Goal: Navigation & Orientation: Find specific page/section

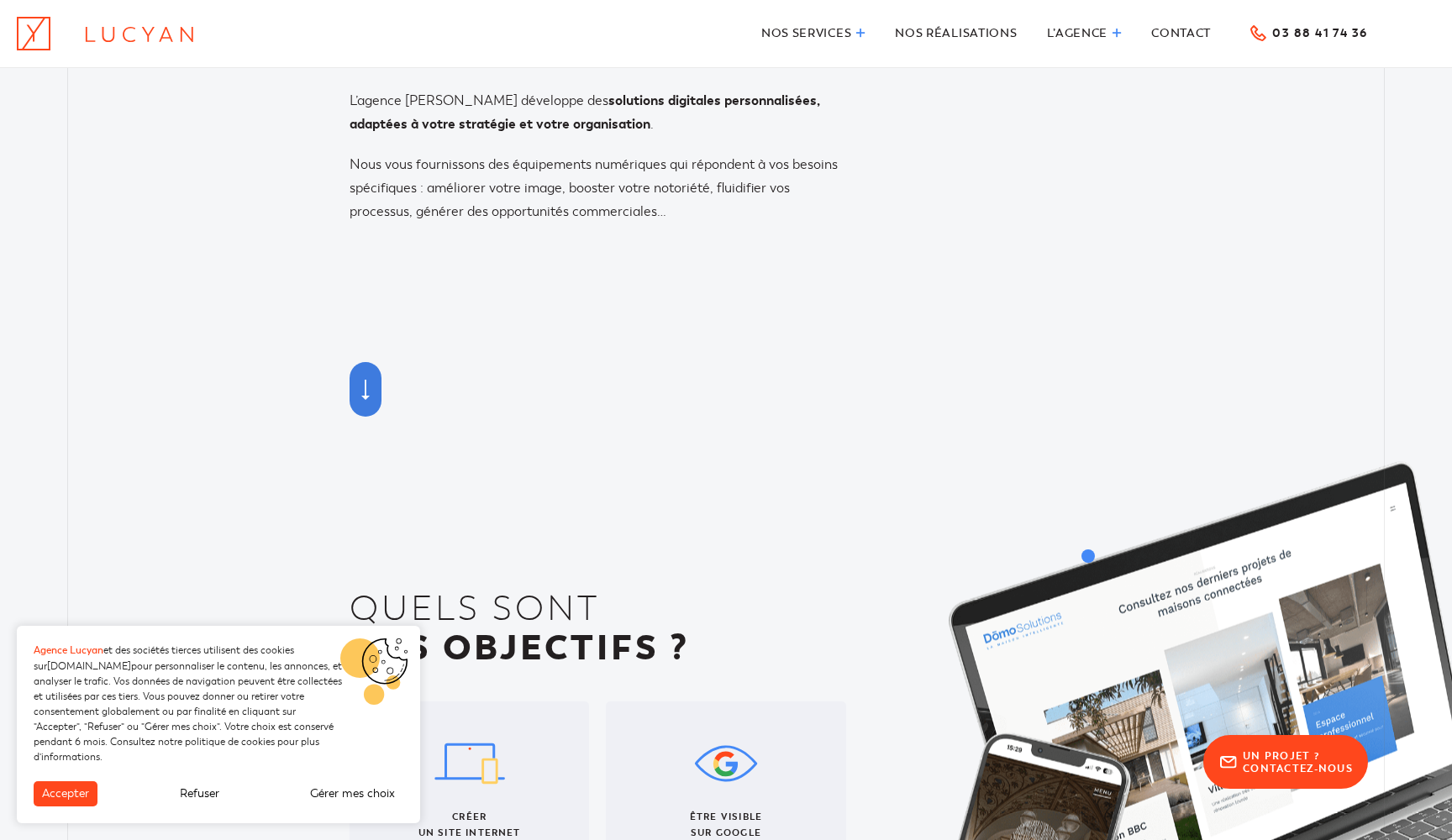
scroll to position [156, 0]
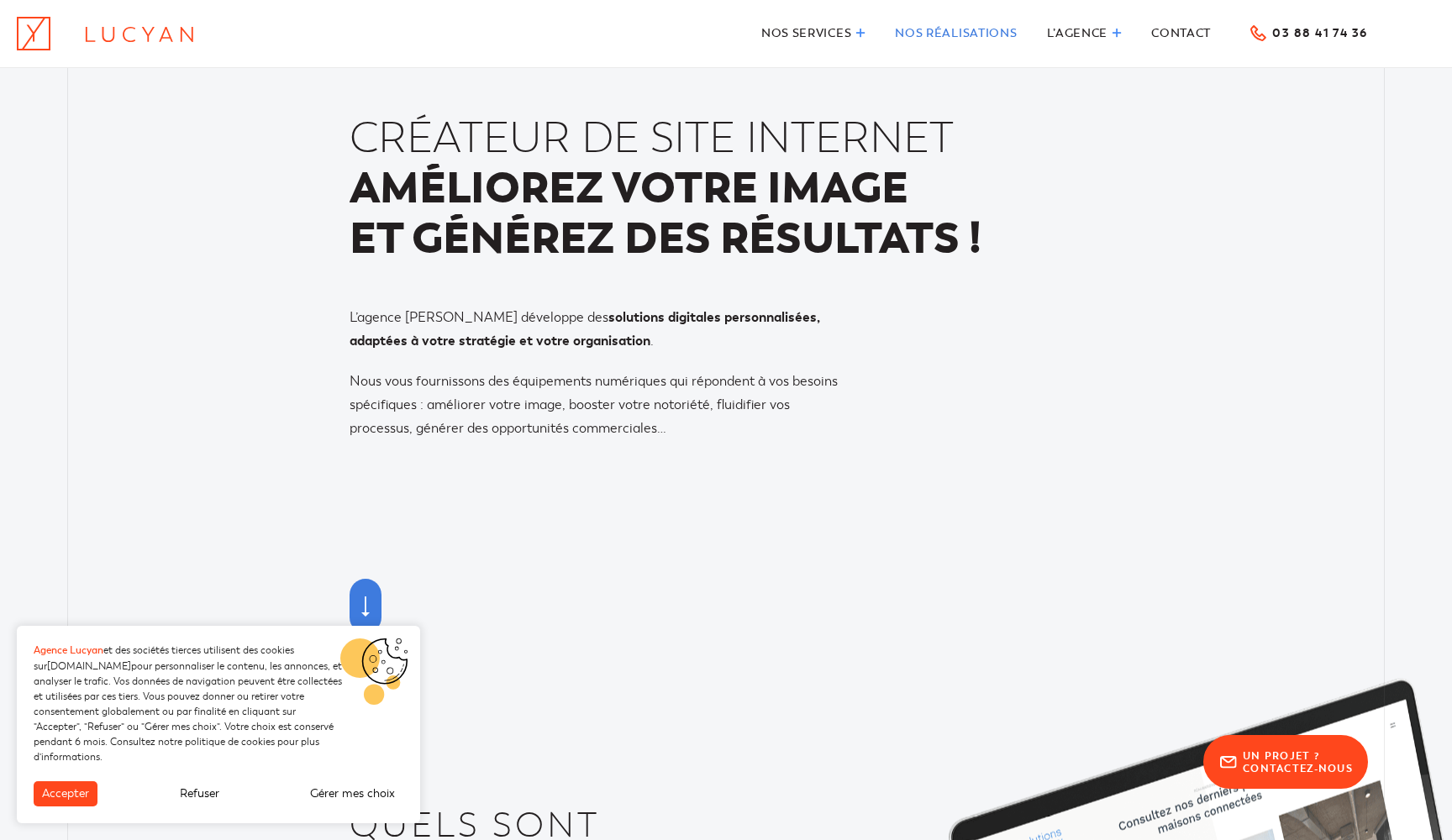
click at [965, 30] on span "Nos réalisations" at bounding box center [955, 33] width 122 height 15
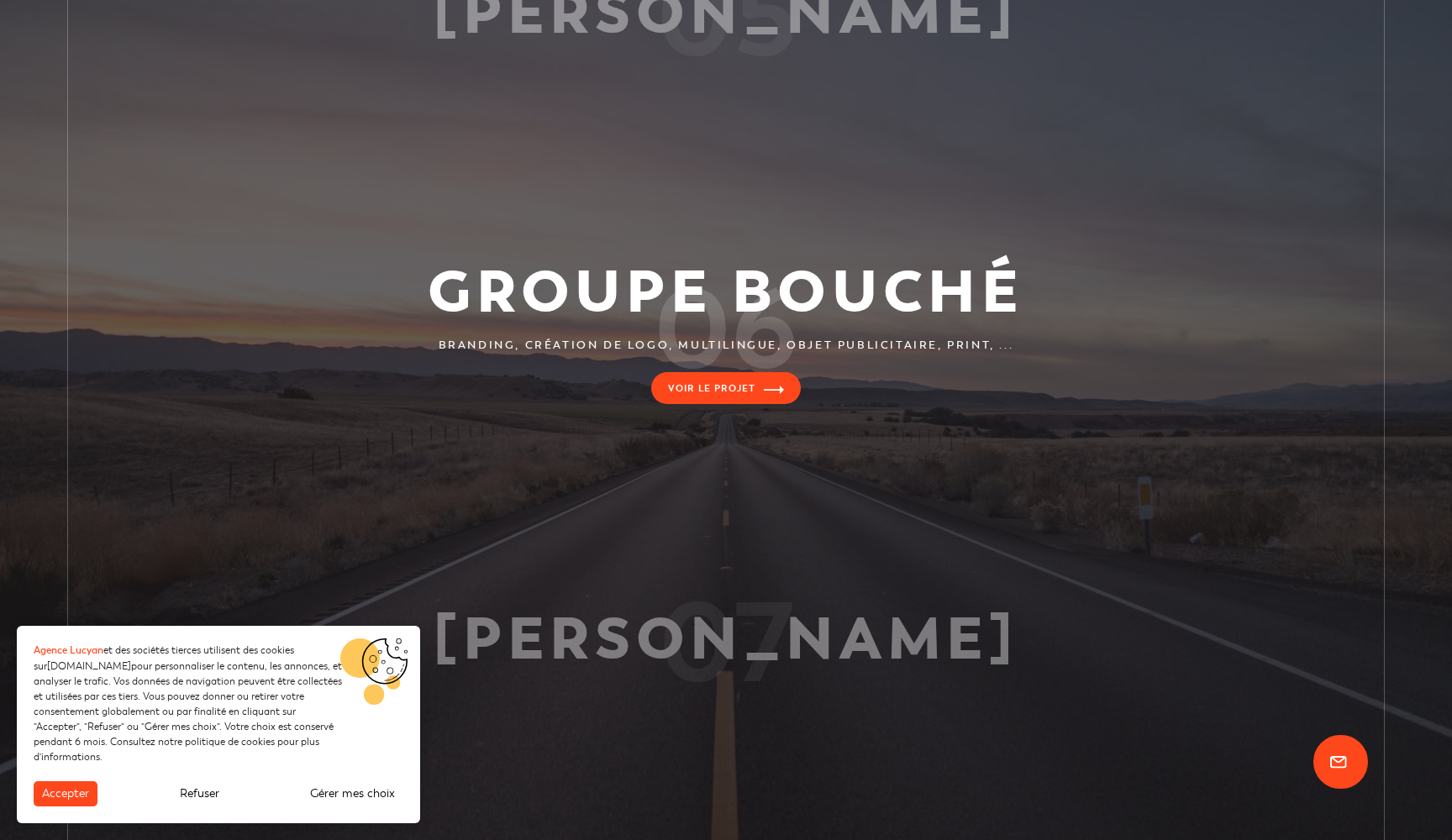
scroll to position [1659, 0]
click at [760, 390] on link at bounding box center [726, 413] width 1452 height 313
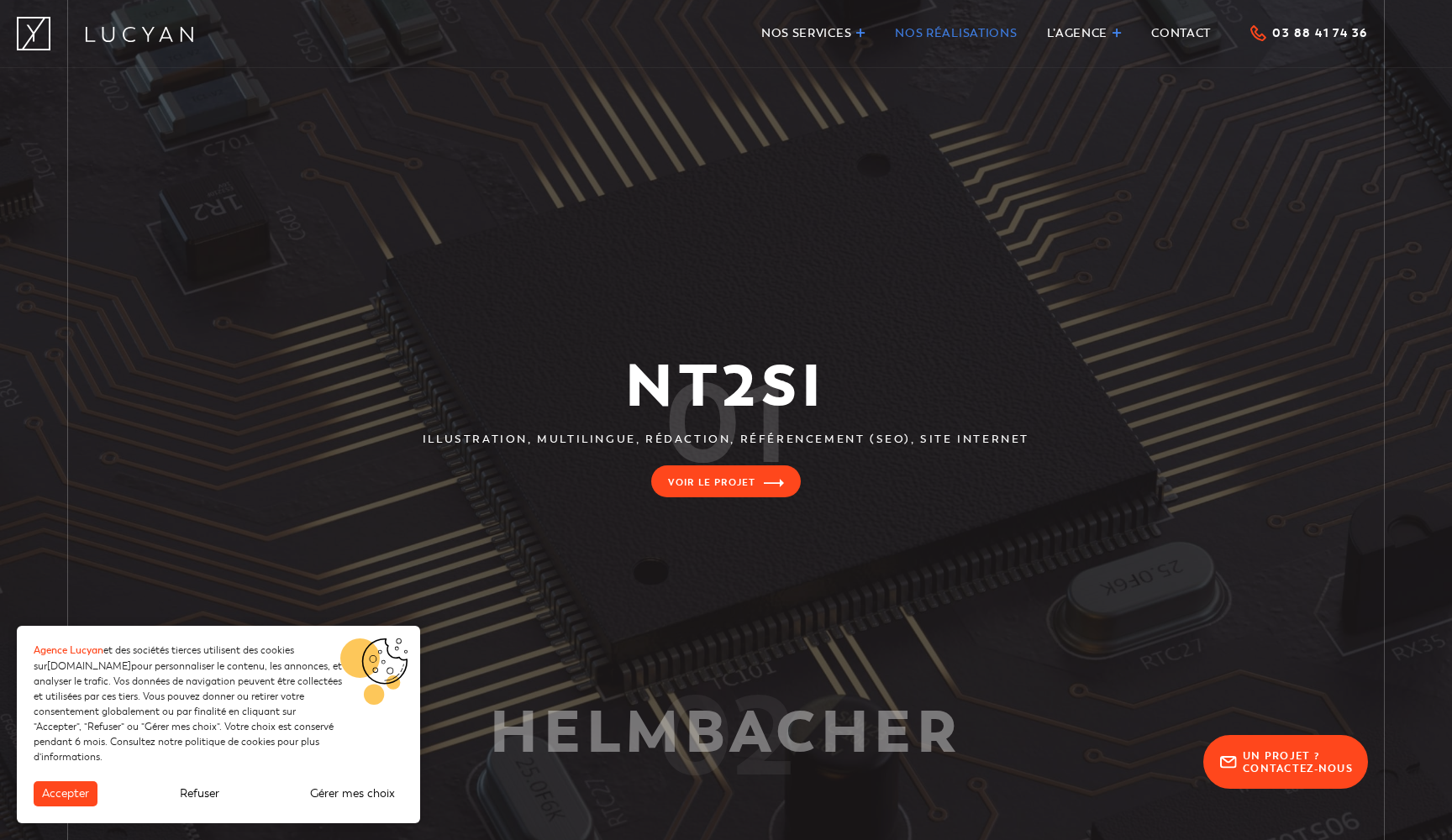
scroll to position [0, 0]
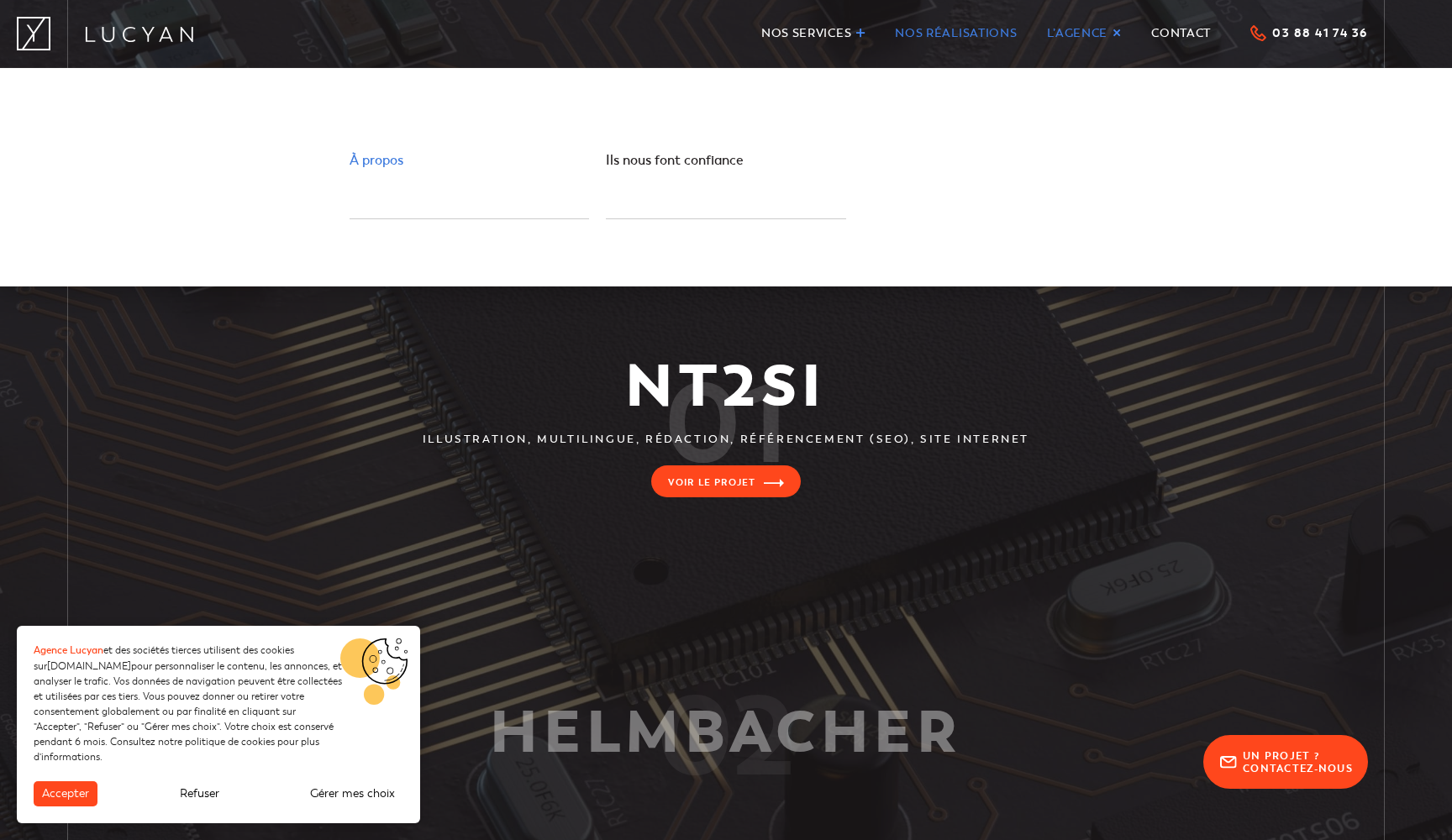
click at [372, 162] on span "À propos" at bounding box center [377, 160] width 54 height 16
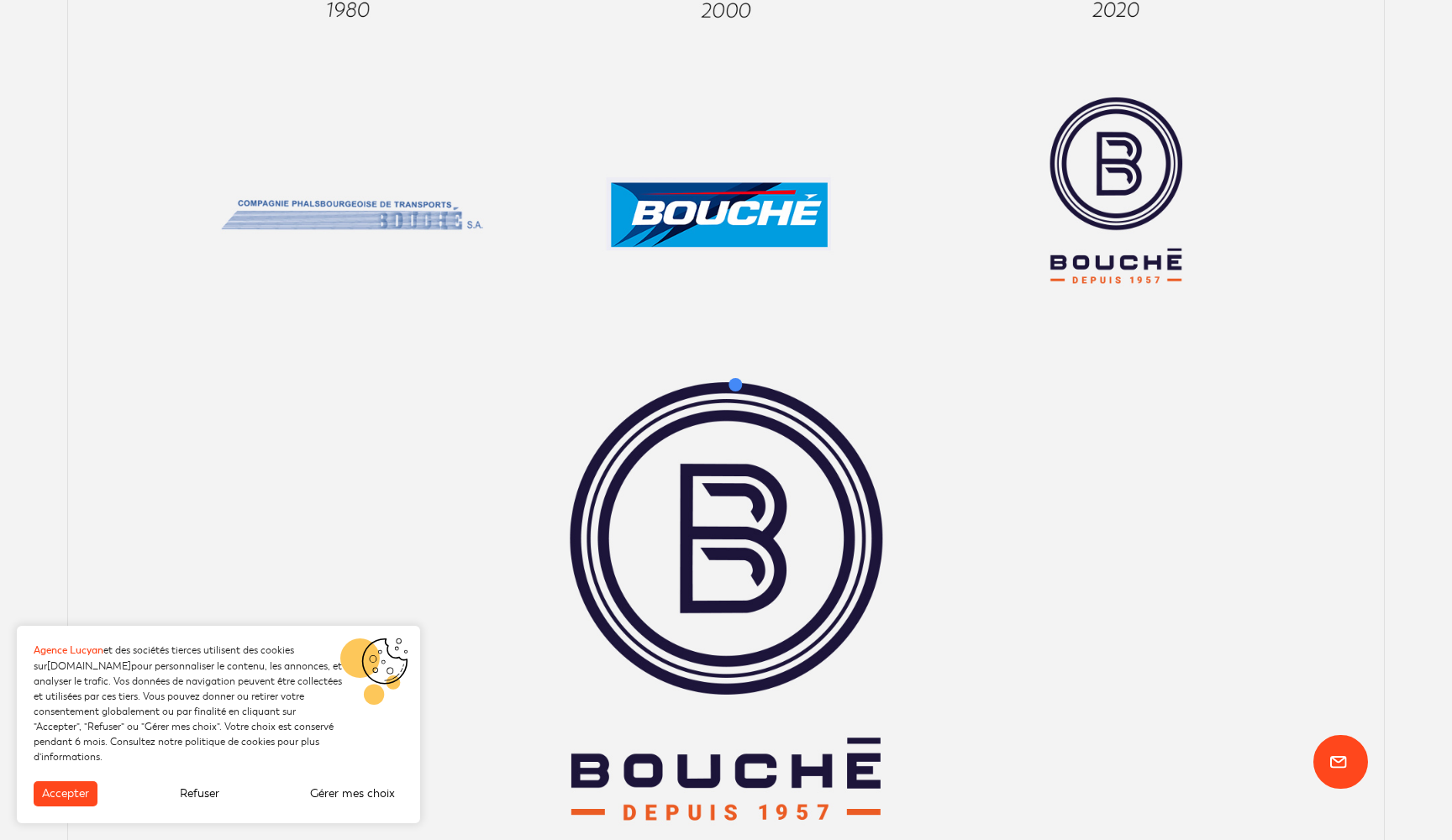
scroll to position [1847, 0]
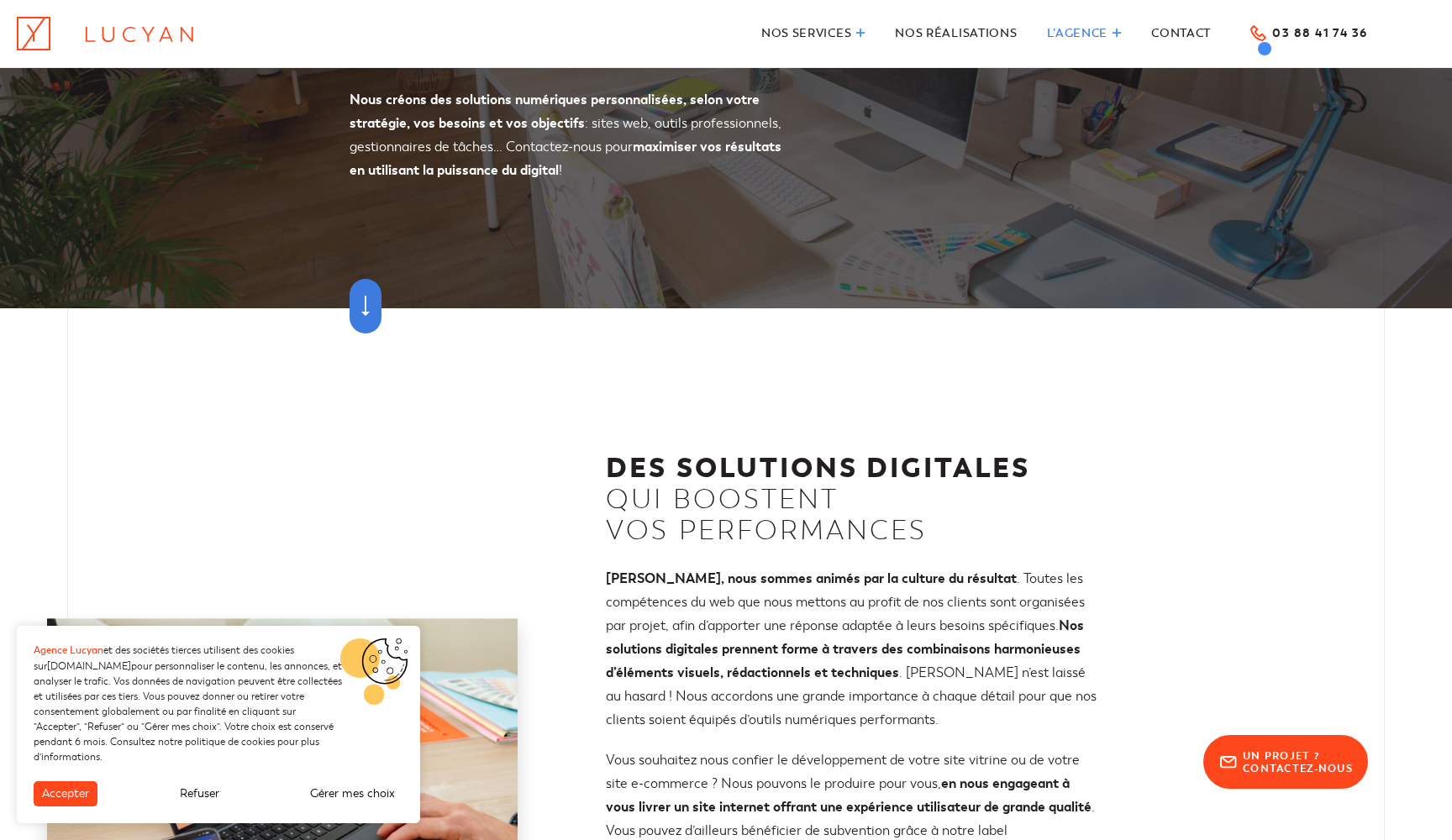
scroll to position [166, 0]
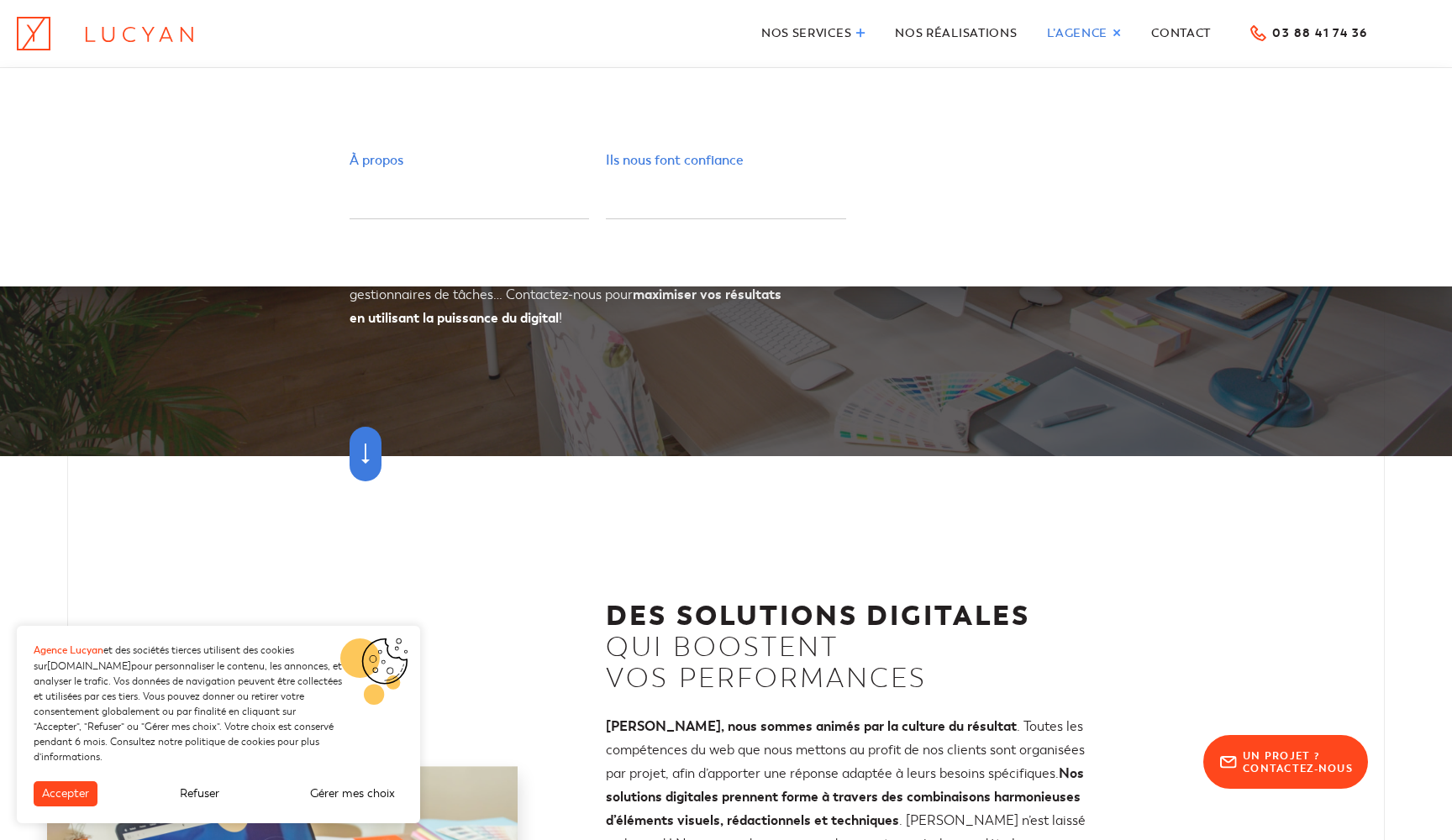
click at [639, 158] on span "Ils nous font confiance" at bounding box center [675, 160] width 137 height 16
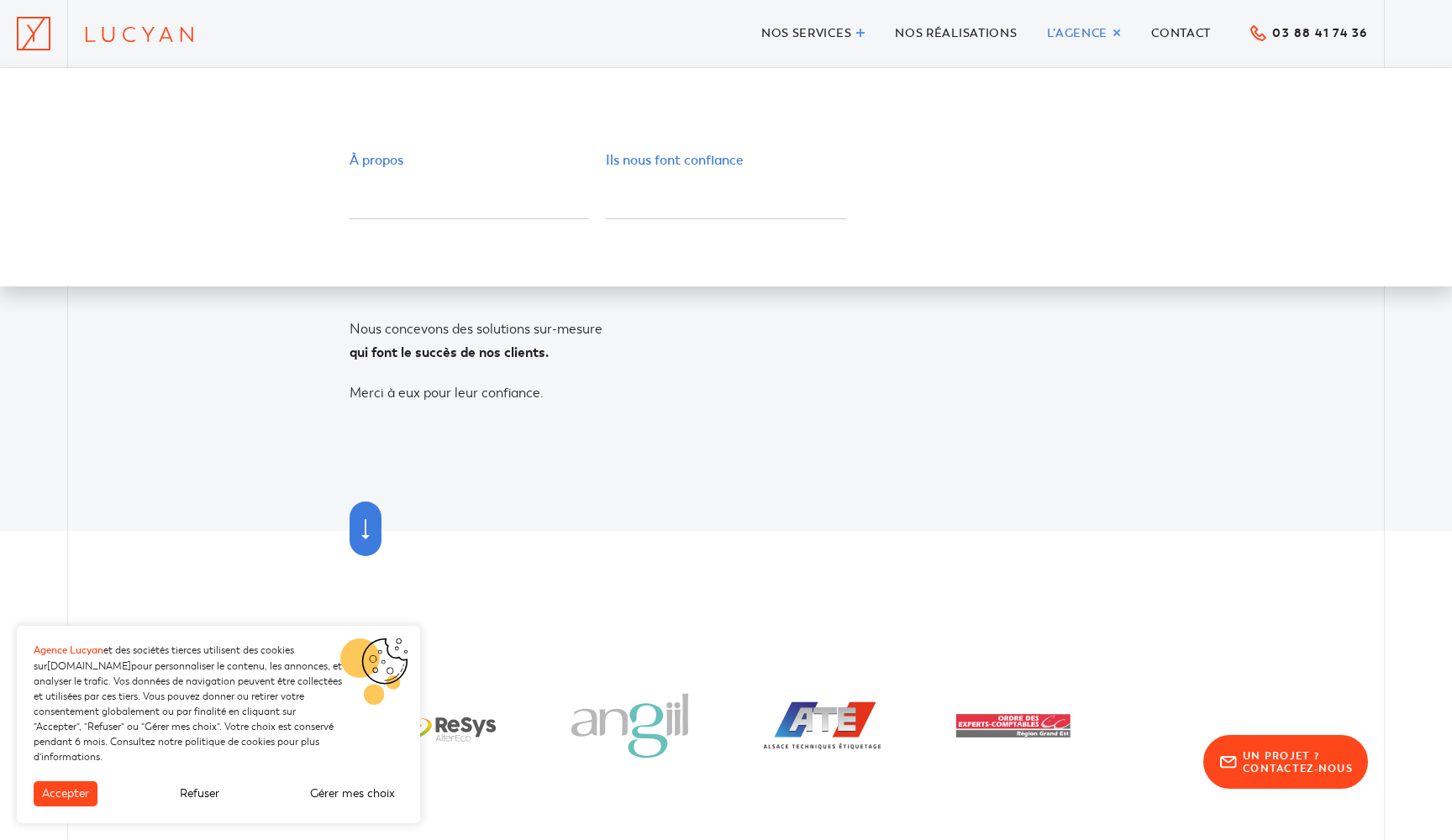
click at [374, 162] on span "À propos" at bounding box center [377, 160] width 54 height 16
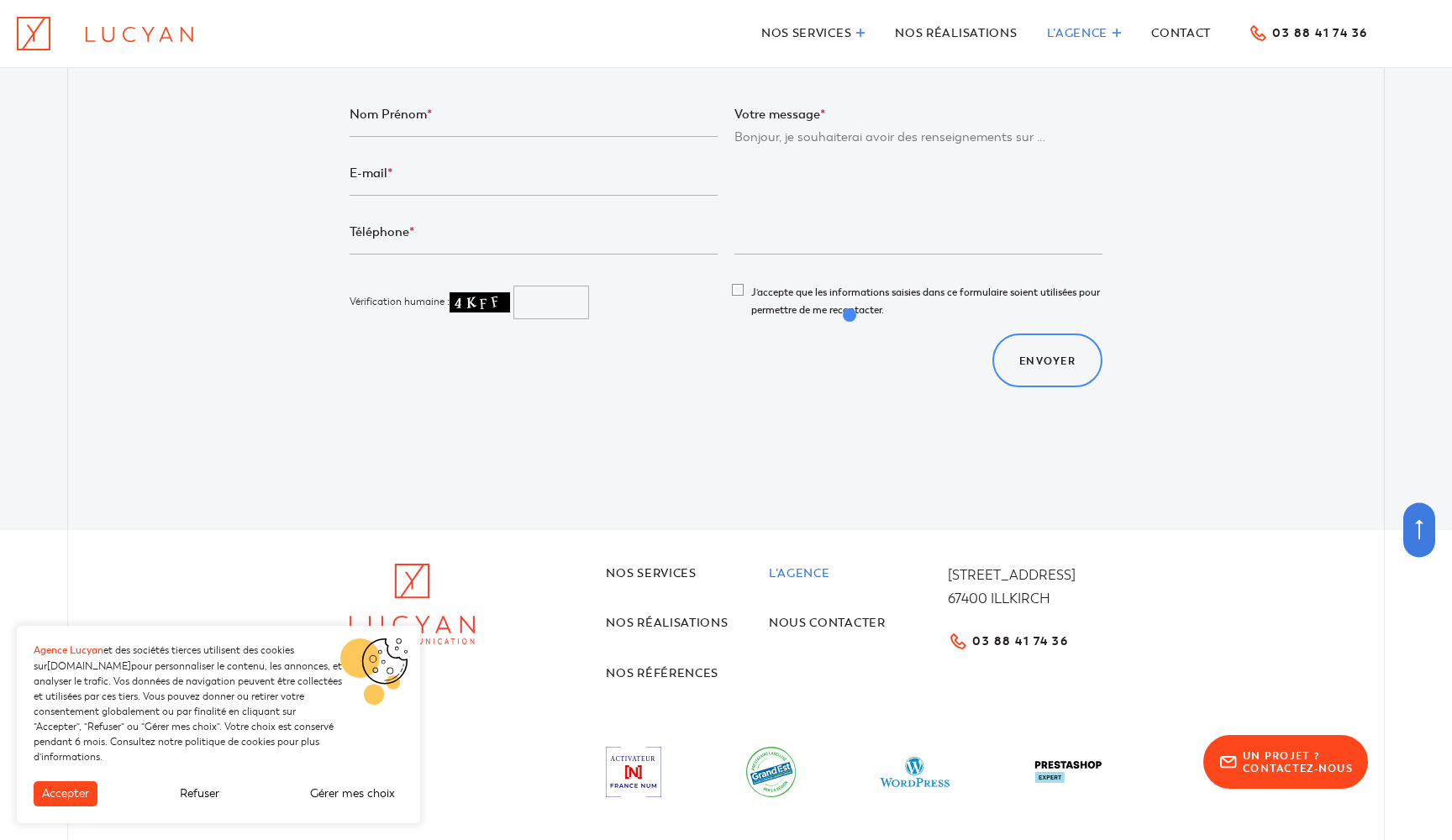
scroll to position [4969, 0]
click at [693, 614] on link "Nos réalisations" at bounding box center [687, 624] width 163 height 21
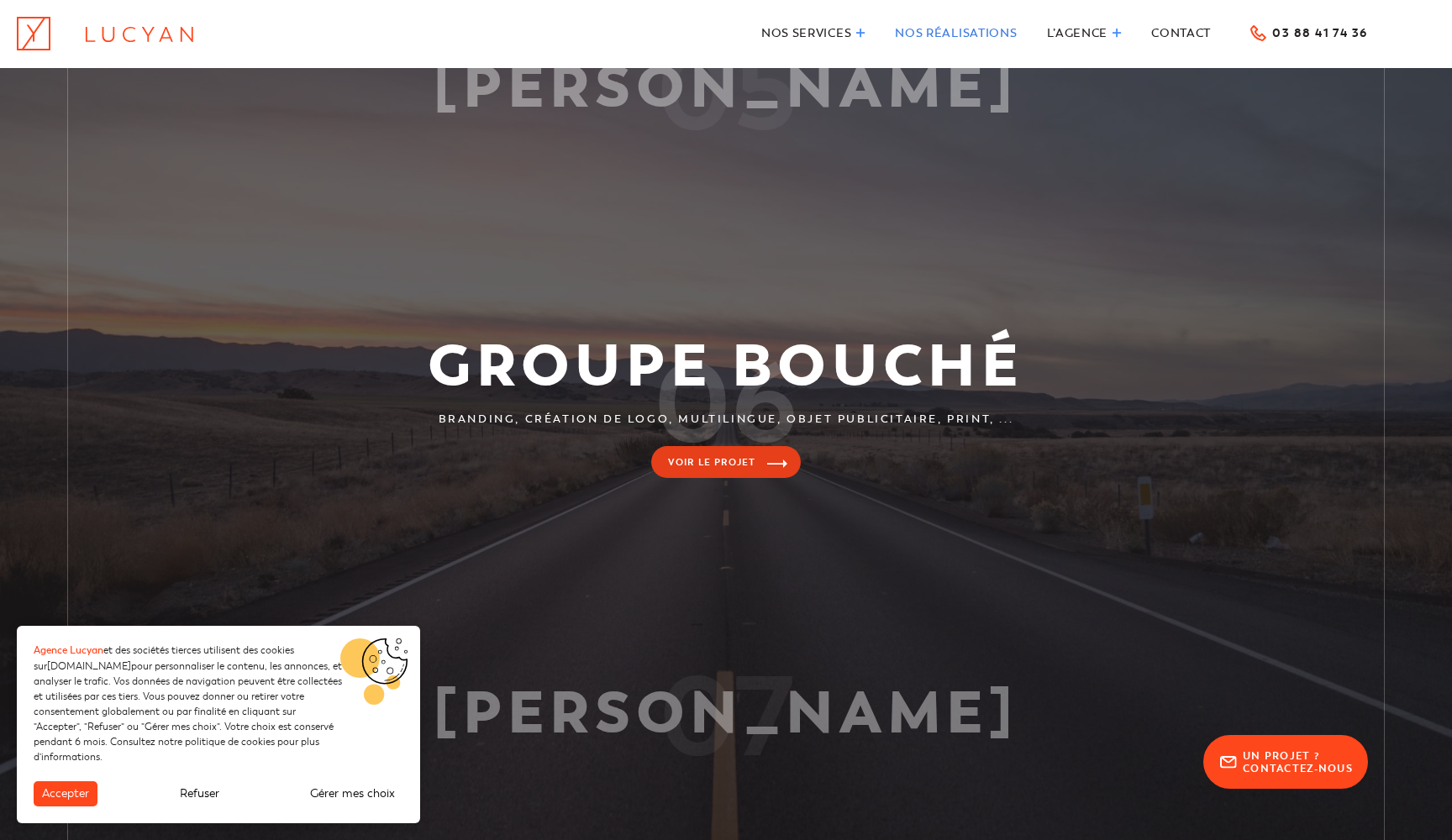
scroll to position [1555, 0]
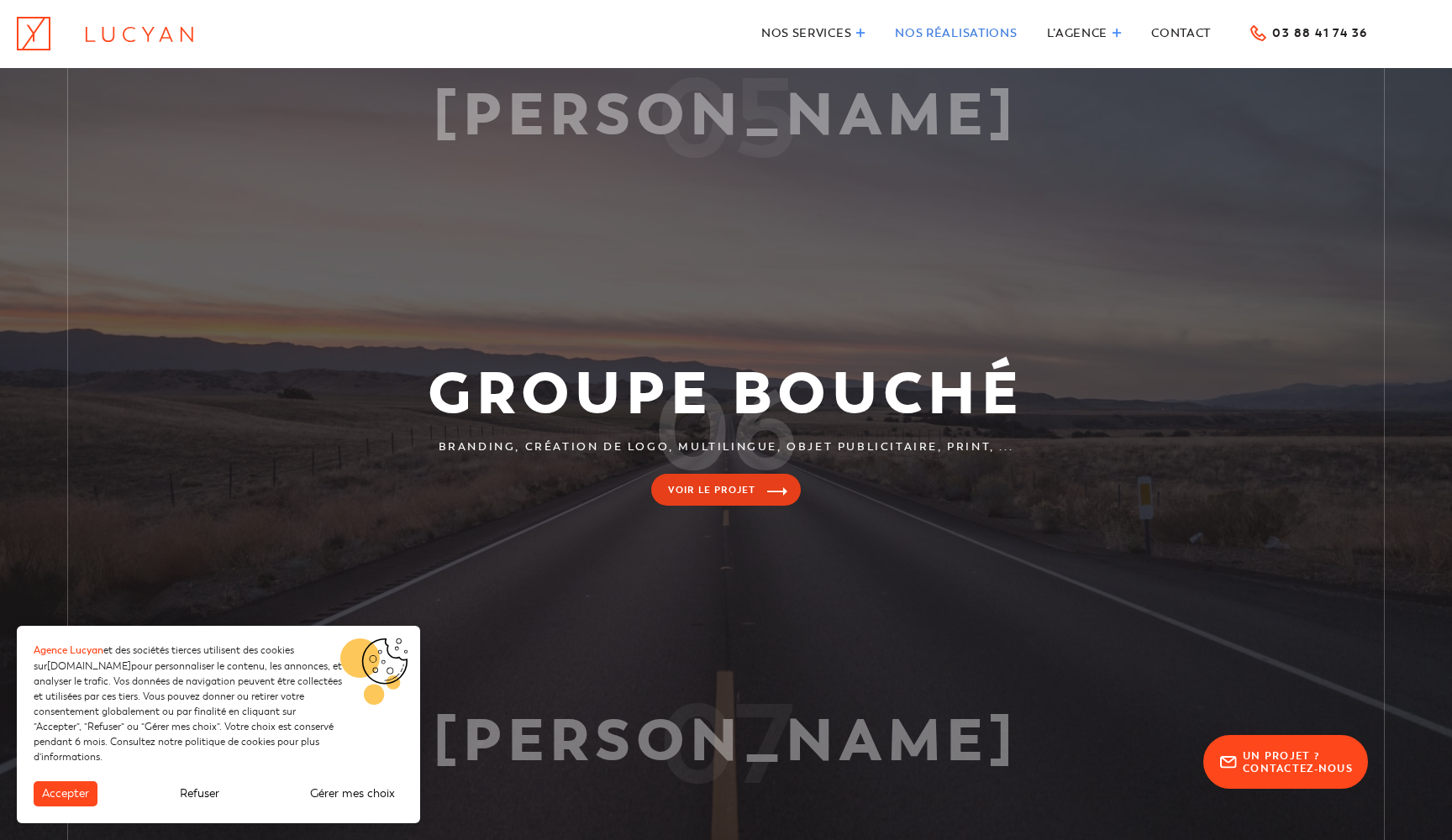
click at [692, 478] on link at bounding box center [726, 516] width 1452 height 313
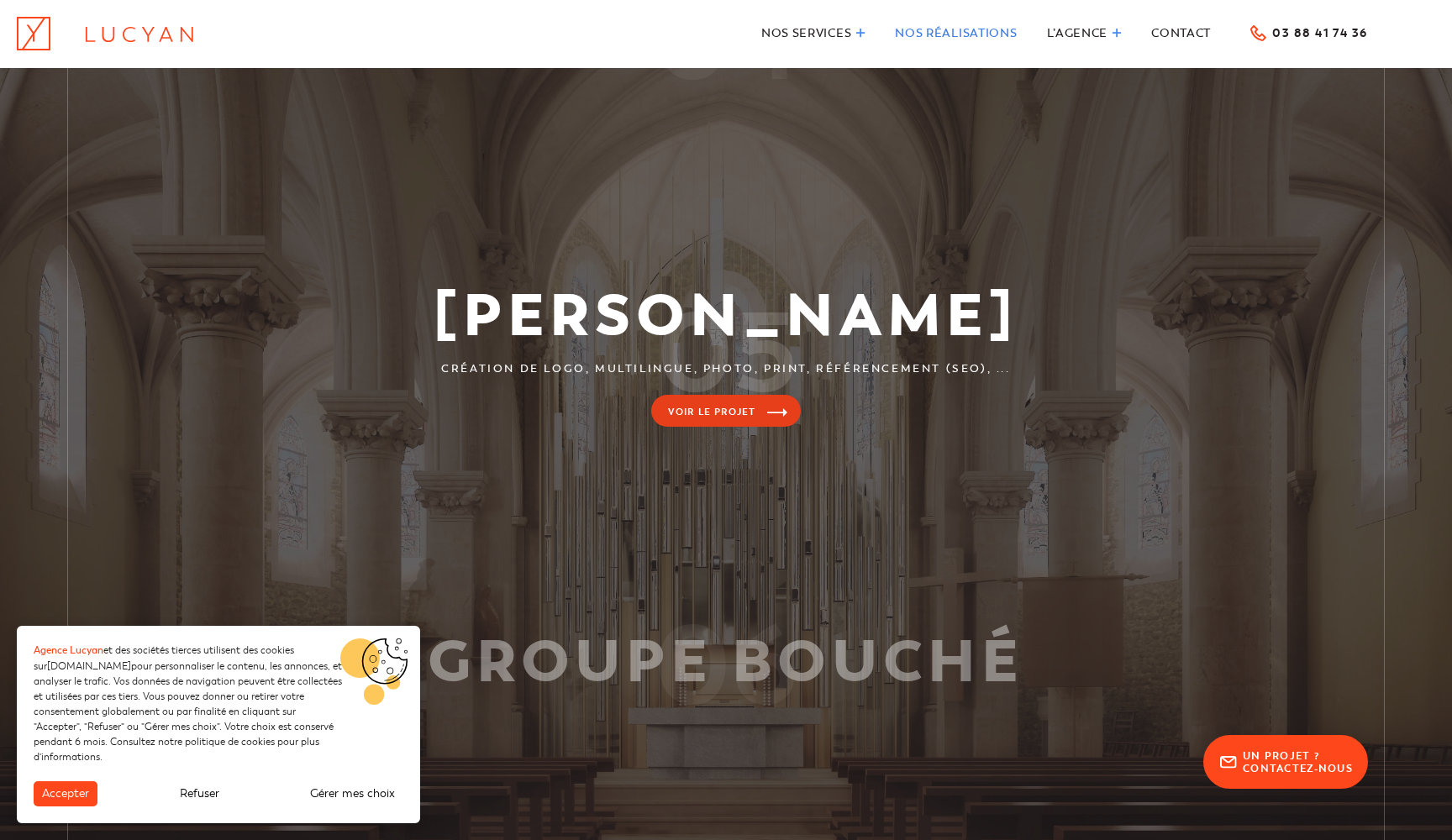
scroll to position [1315, 0]
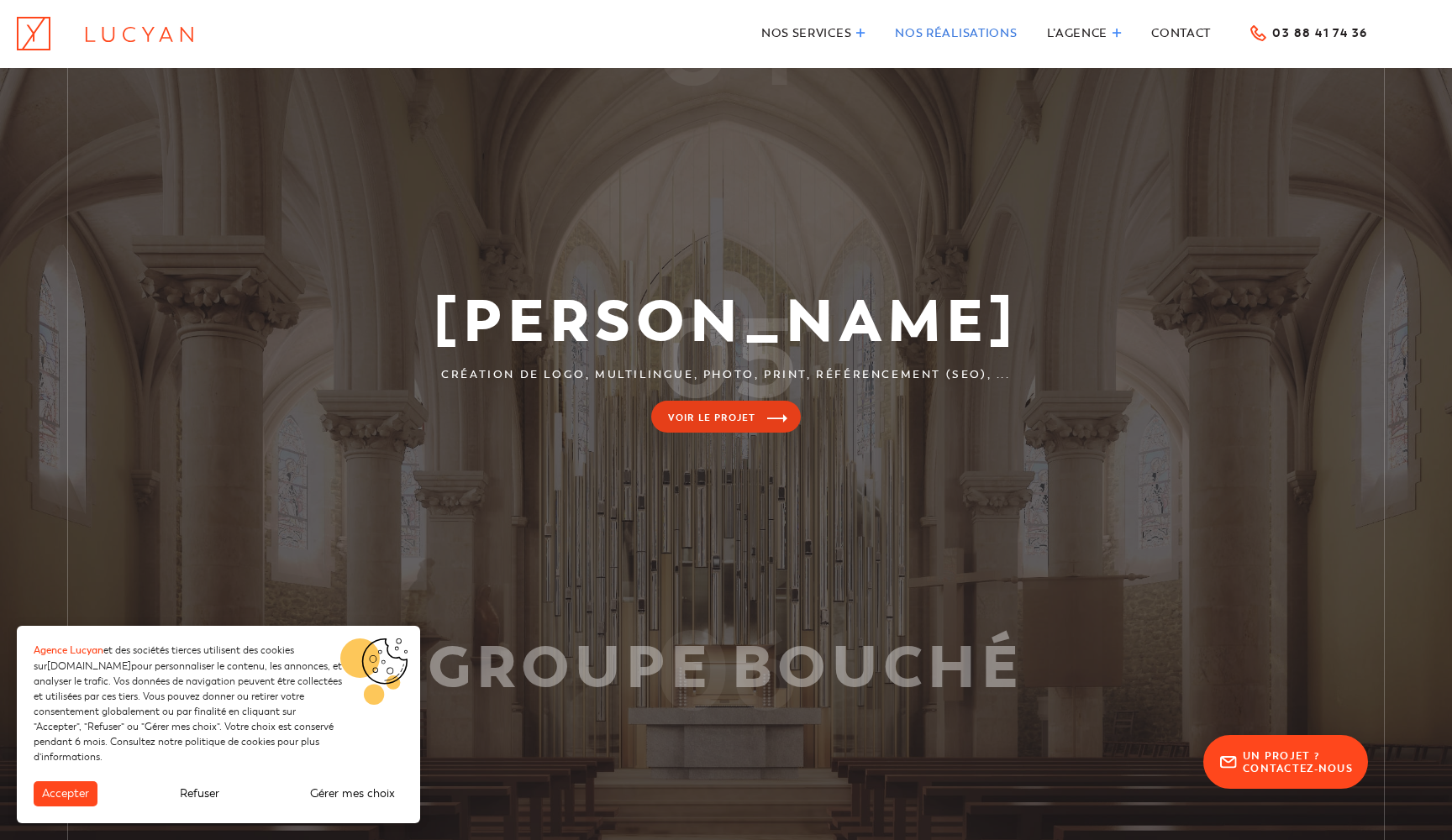
click at [731, 416] on link at bounding box center [726, 444] width 1452 height 313
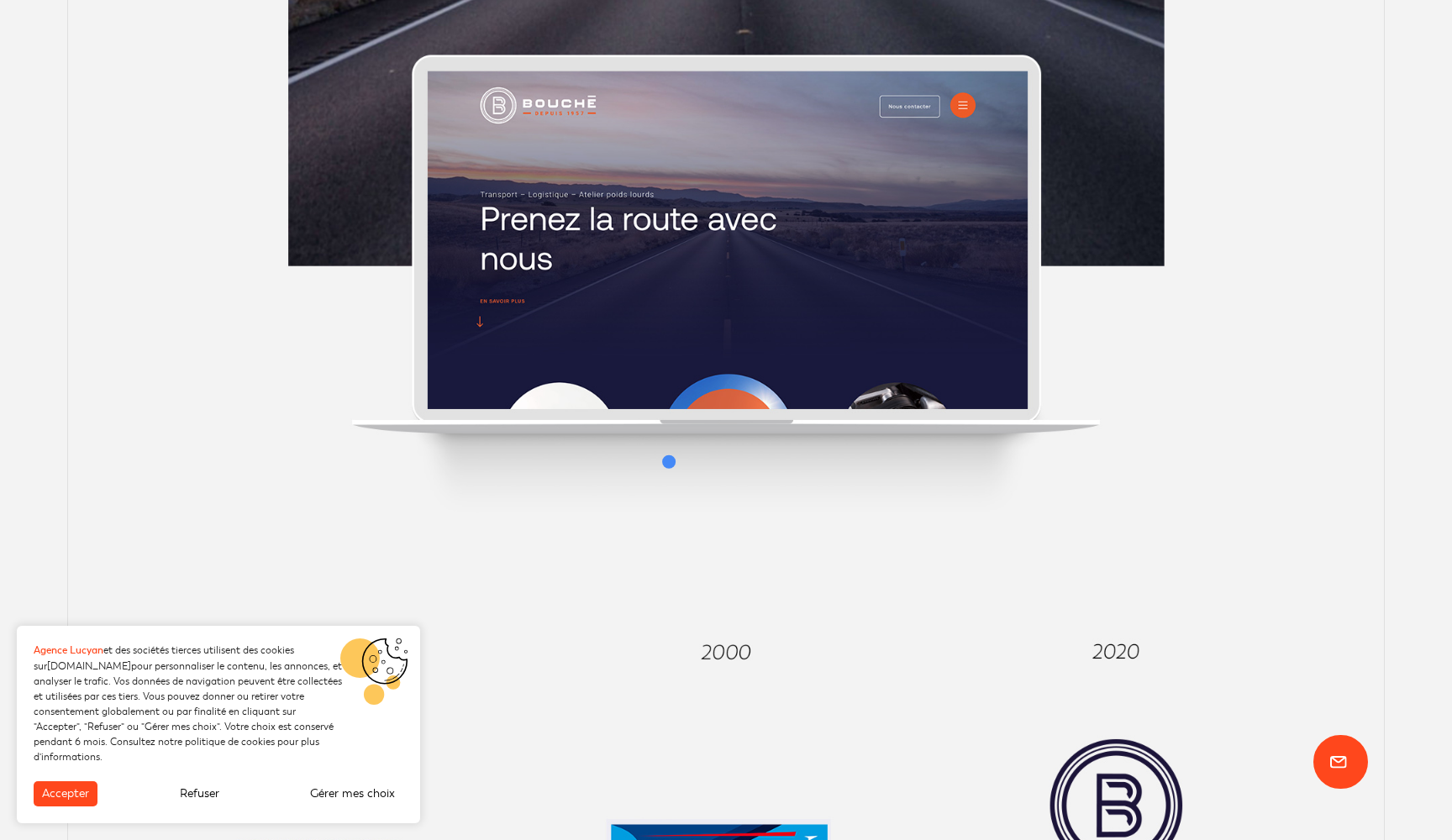
scroll to position [1394, 0]
